Goal: Task Accomplishment & Management: Manage account settings

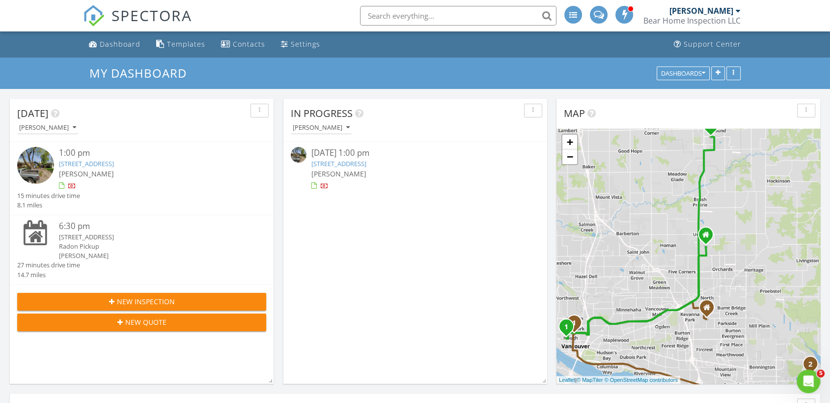
click at [355, 165] on link "408 W 24th St, Vancouver, WA 98660" at bounding box center [338, 163] width 55 height 9
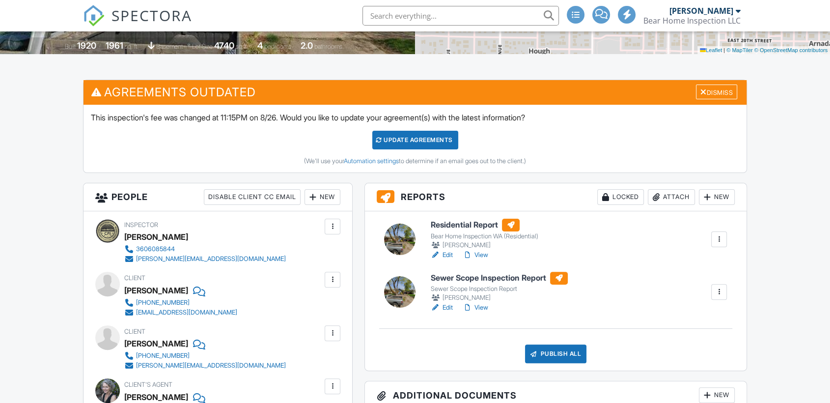
click at [451, 250] on link "Edit" at bounding box center [442, 255] width 22 height 10
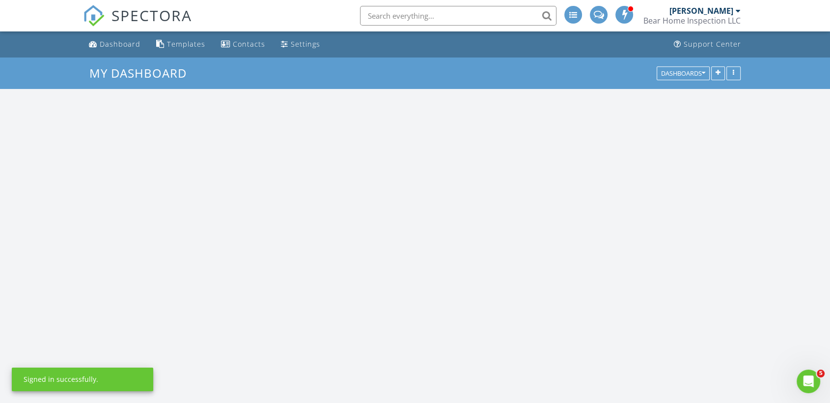
scroll to position [1475, 847]
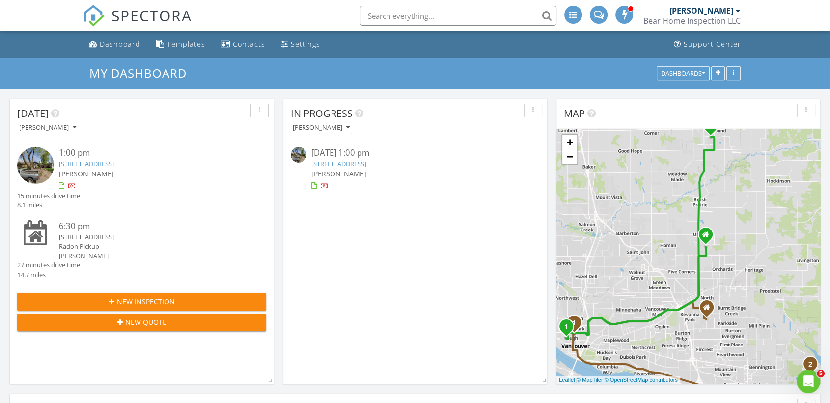
click at [366, 165] on link "[STREET_ADDRESS]" at bounding box center [338, 163] width 55 height 9
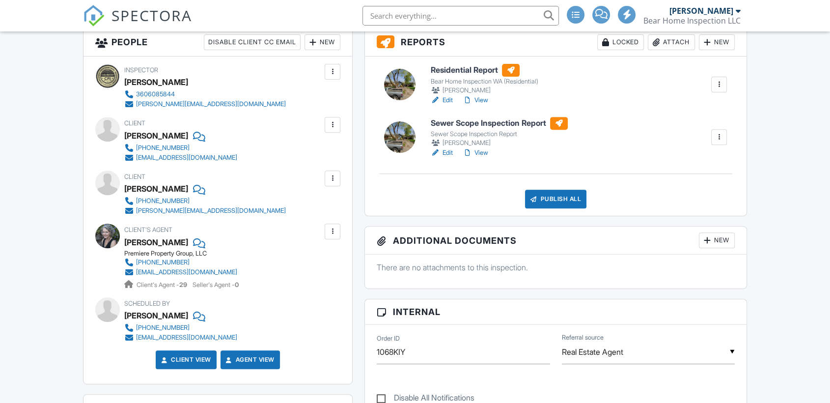
click at [445, 150] on link "Edit" at bounding box center [442, 153] width 22 height 10
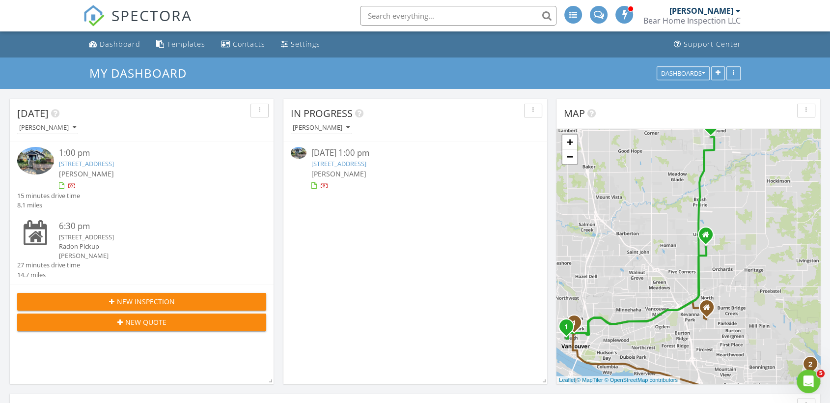
click at [366, 164] on link "[STREET_ADDRESS]" at bounding box center [338, 163] width 55 height 9
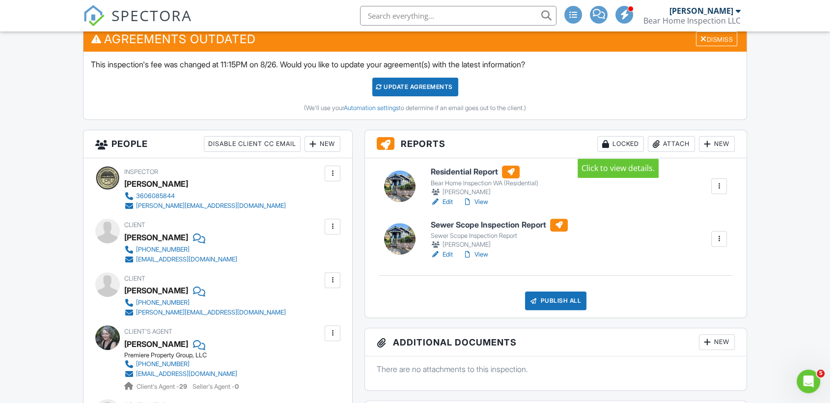
click at [612, 143] on div "Locked" at bounding box center [620, 144] width 47 height 16
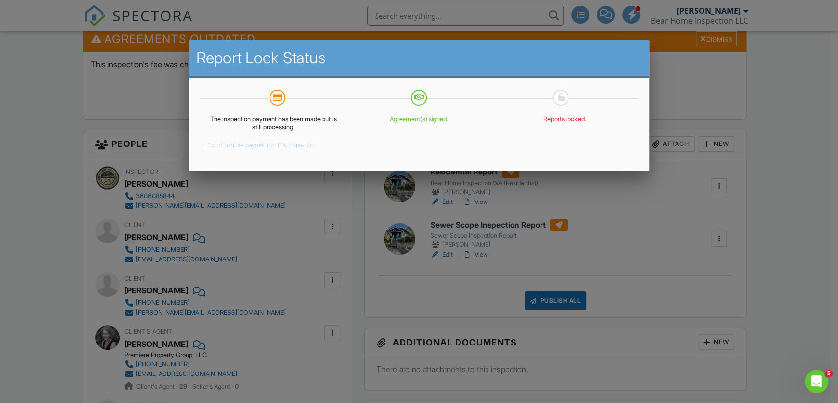
click at [226, 144] on button "Do not require payment for this inspection." at bounding box center [261, 144] width 110 height 12
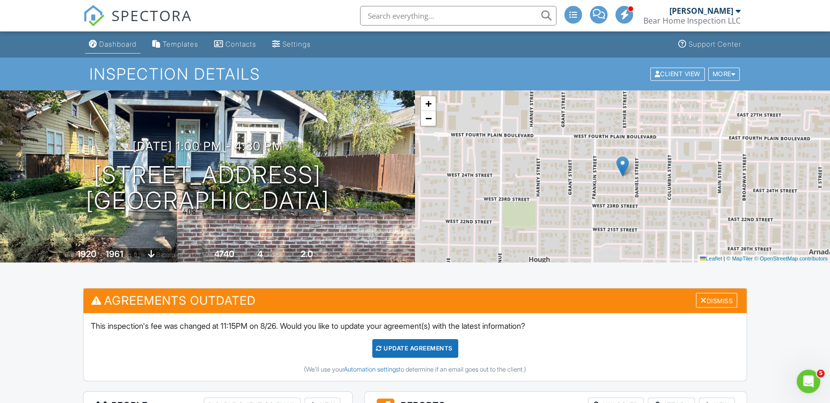
click at [117, 48] on div "Dashboard" at bounding box center [117, 44] width 37 height 8
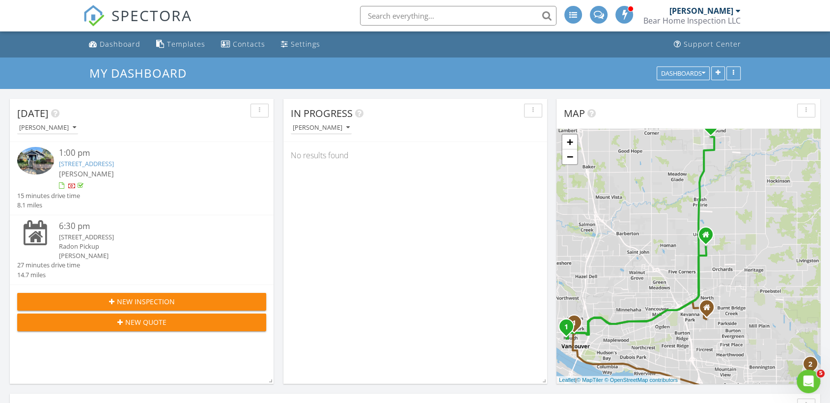
click at [81, 235] on div "[STREET_ADDRESS]" at bounding box center [152, 236] width 187 height 9
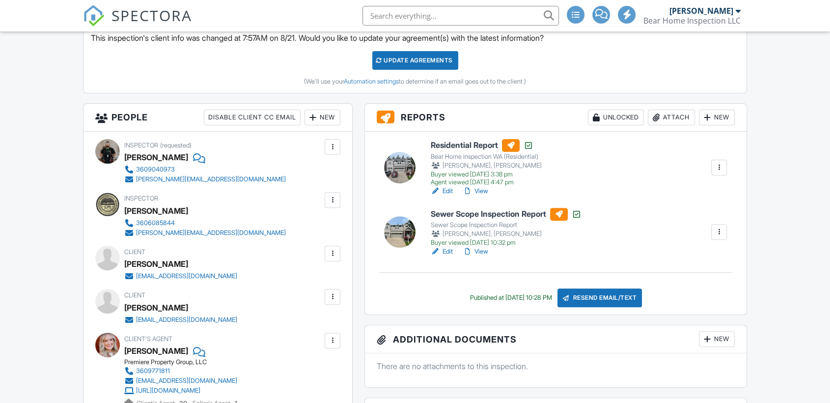
click at [450, 190] on link "Edit" at bounding box center [442, 191] width 22 height 10
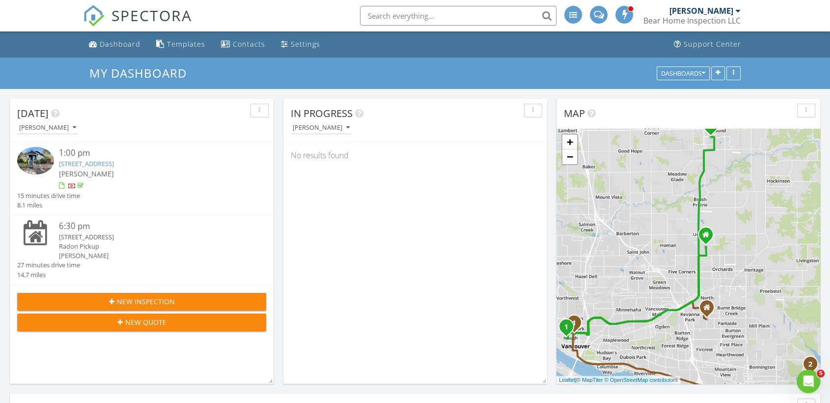
click at [91, 245] on div "Radon Pickup" at bounding box center [152, 246] width 187 height 9
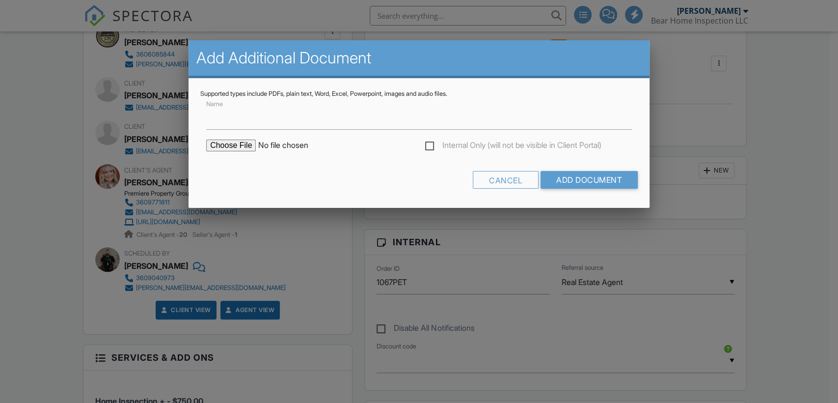
click at [245, 144] on input "file" at bounding box center [289, 145] width 167 height 12
type input "C:\fakepath\Radon Results.pdf"
click at [602, 181] on input "Add Document" at bounding box center [589, 180] width 97 height 18
